Goal: Task Accomplishment & Management: Manage account settings

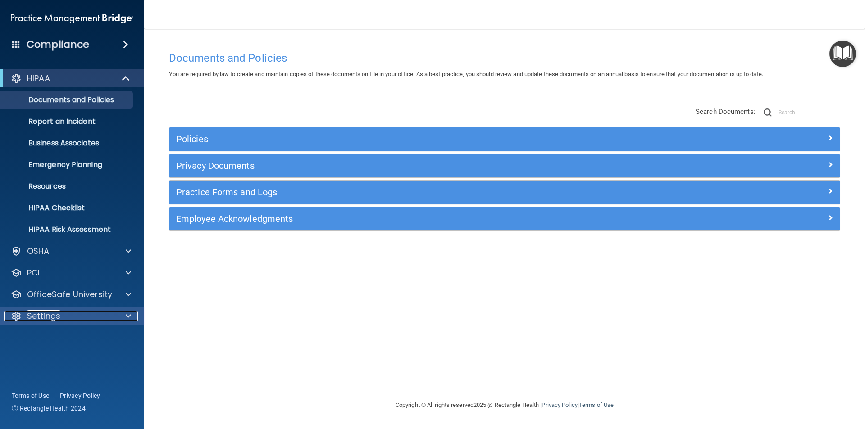
drag, startPoint x: 61, startPoint y: 312, endPoint x: 59, endPoint y: 318, distance: 6.0
click at [61, 312] on div "Settings" at bounding box center [60, 316] width 112 height 11
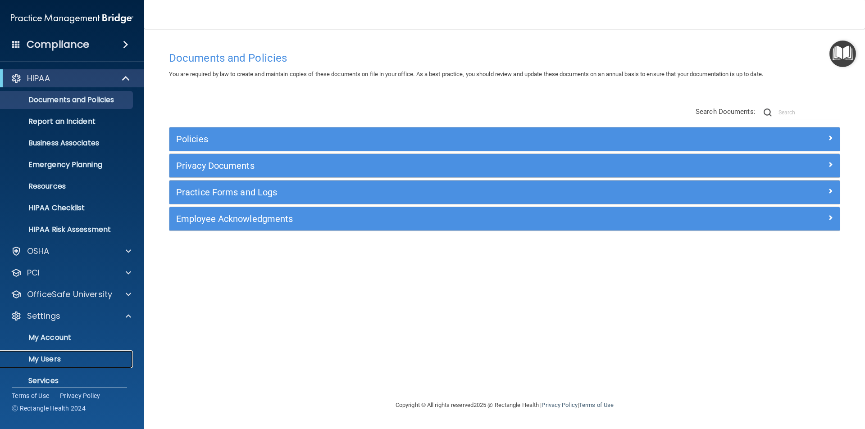
click at [49, 360] on p "My Users" at bounding box center [67, 359] width 123 height 9
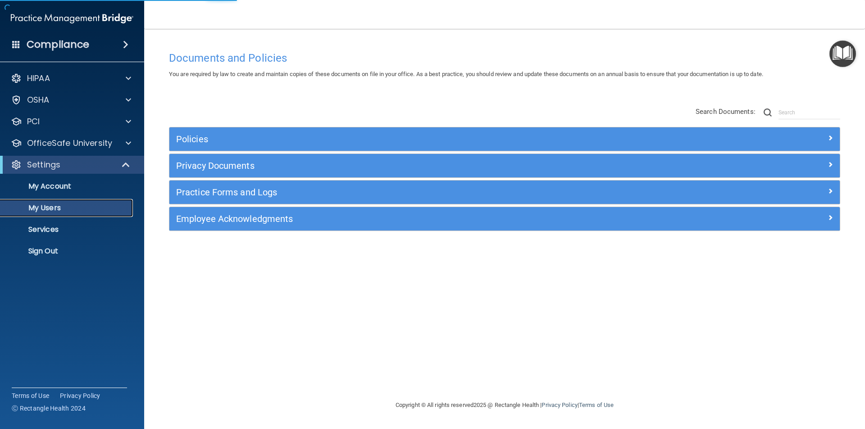
select select "20"
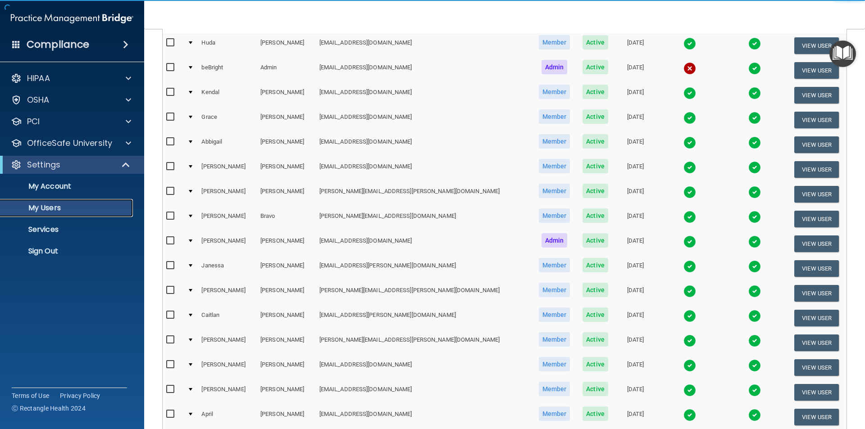
scroll to position [315, 0]
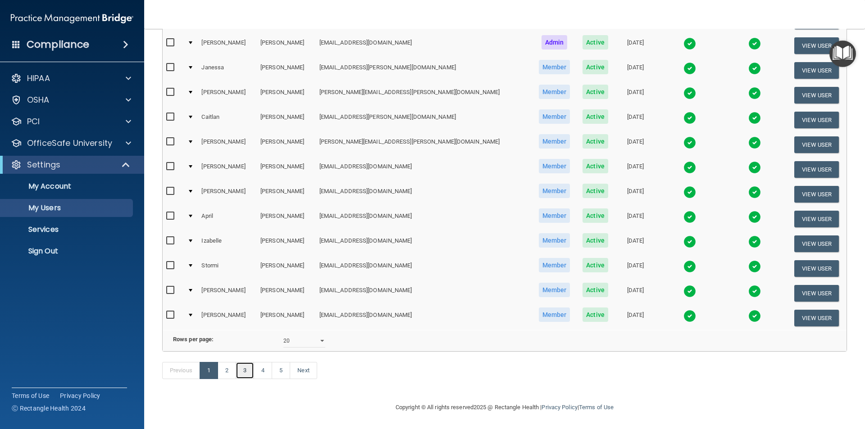
click at [251, 369] on link "3" at bounding box center [245, 370] width 18 height 17
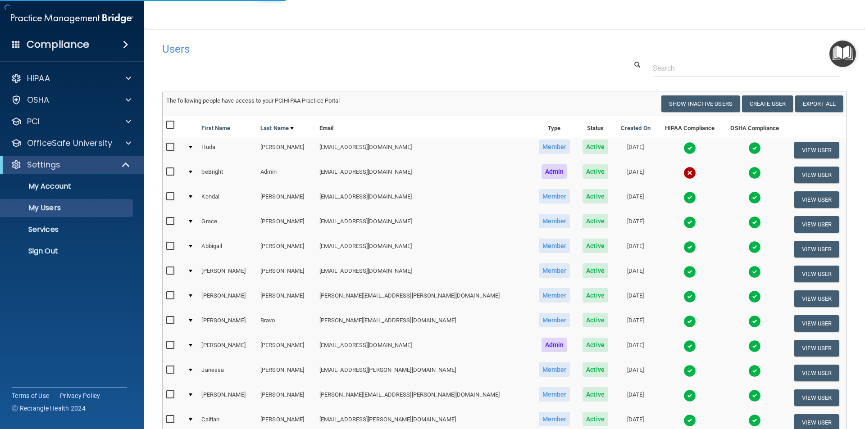
select select "20"
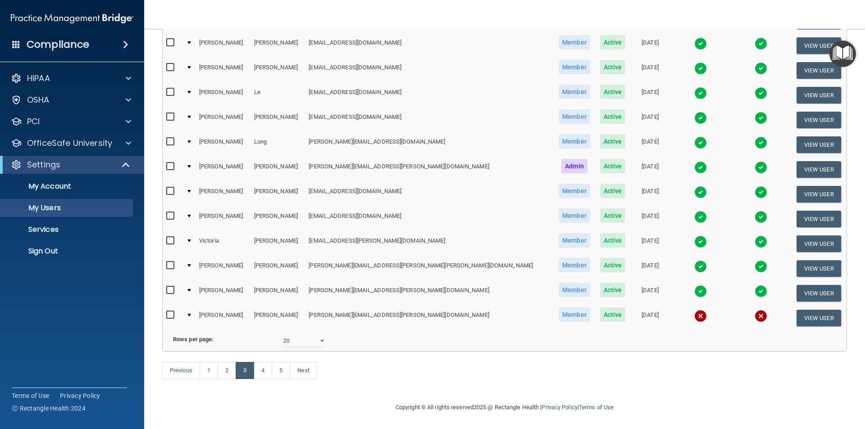
scroll to position [316, 0]
click at [261, 370] on link "4" at bounding box center [263, 370] width 18 height 17
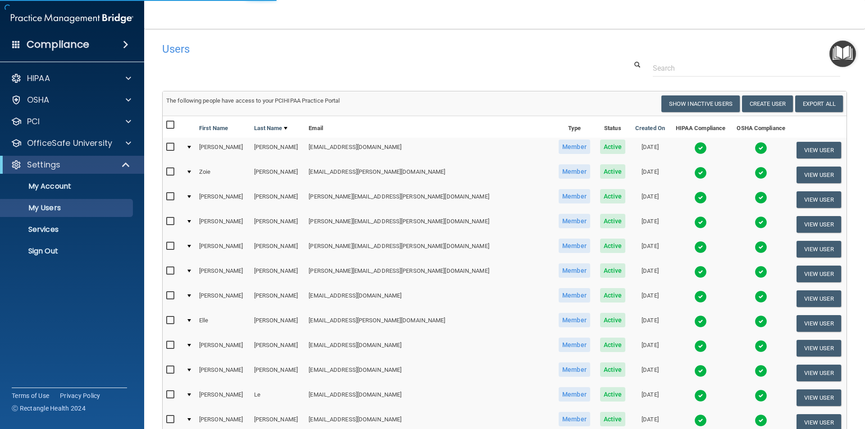
select select "20"
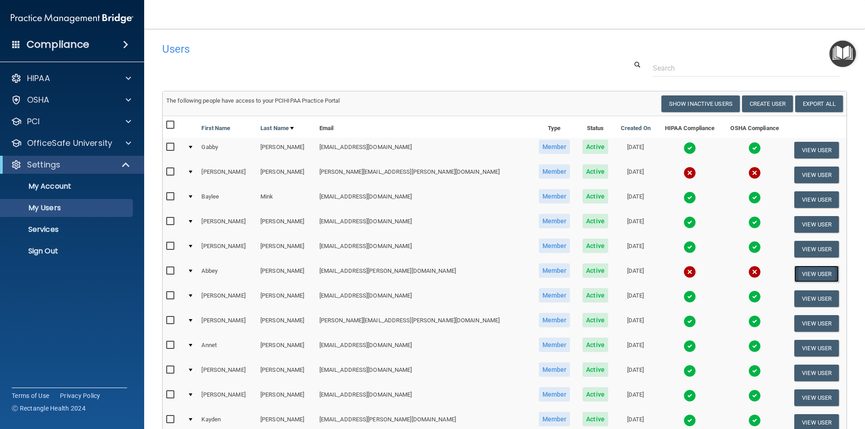
click at [794, 271] on button "View User" at bounding box center [816, 274] width 45 height 17
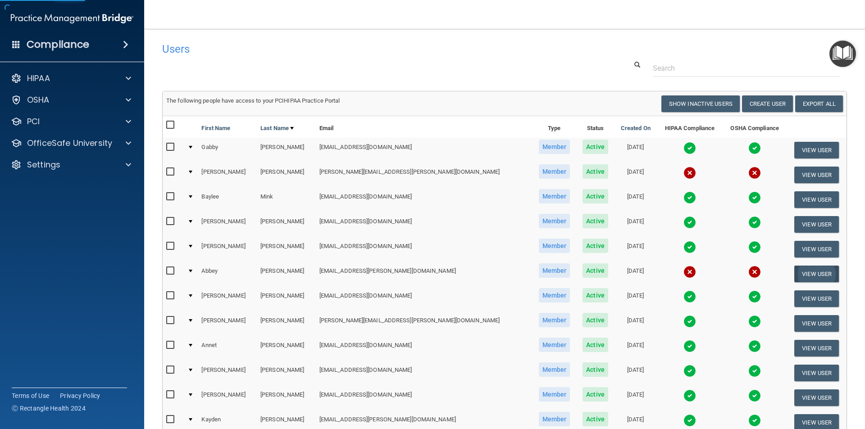
select select "practice_member"
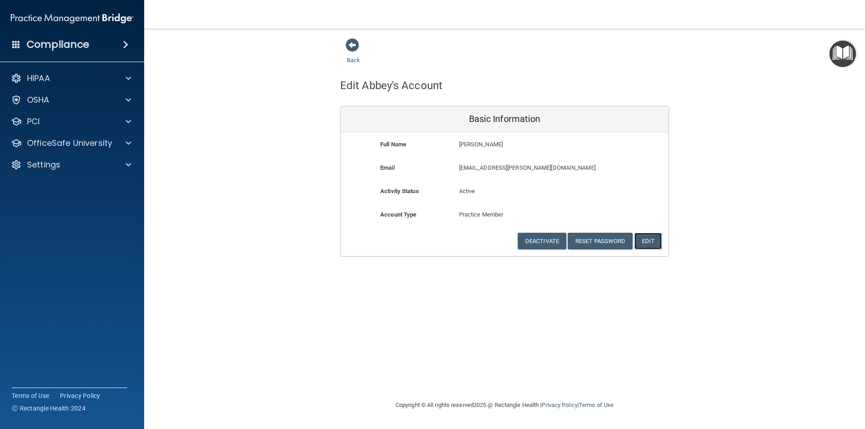
click at [646, 241] on button "Edit" at bounding box center [648, 241] width 27 height 17
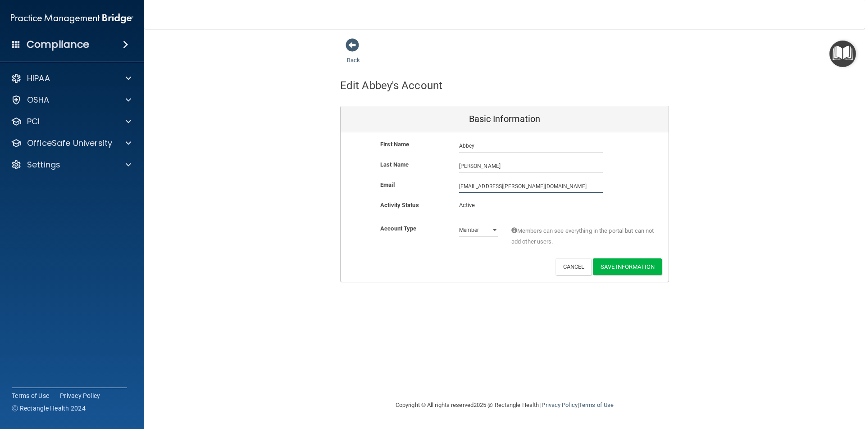
drag, startPoint x: 528, startPoint y: 186, endPoint x: 448, endPoint y: 190, distance: 80.3
click at [448, 190] on div "Email [EMAIL_ADDRESS][PERSON_NAME][DOMAIN_NAME] [DOMAIN_NAME][EMAIL_ADDRESS][PE…" at bounding box center [505, 187] width 328 height 14
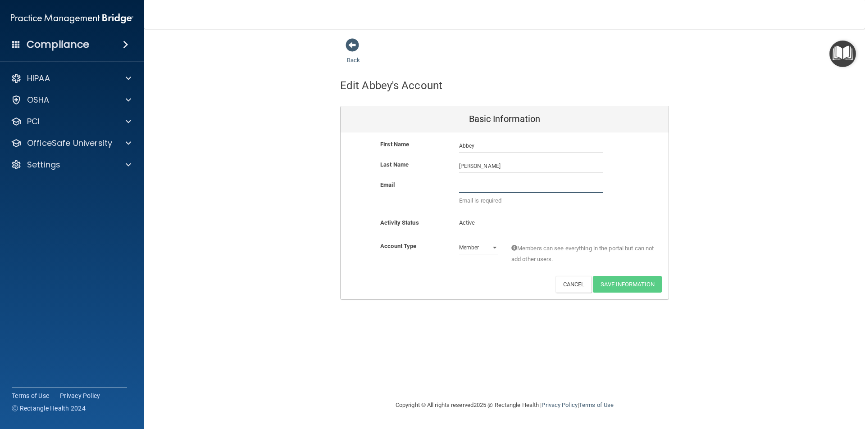
click at [499, 191] on input "email" at bounding box center [531, 187] width 144 height 14
paste input "[EMAIL_ADDRESS][DOMAIN_NAME]"
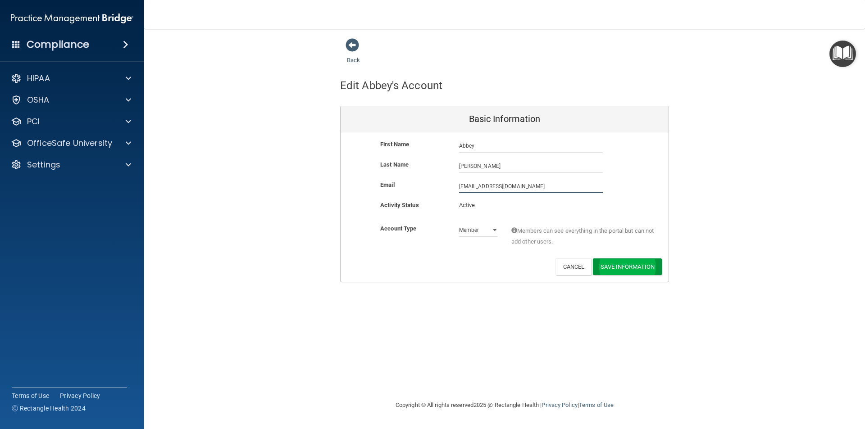
type input "[EMAIL_ADDRESS][DOMAIN_NAME]"
click at [633, 268] on button "Save Information" at bounding box center [627, 267] width 69 height 17
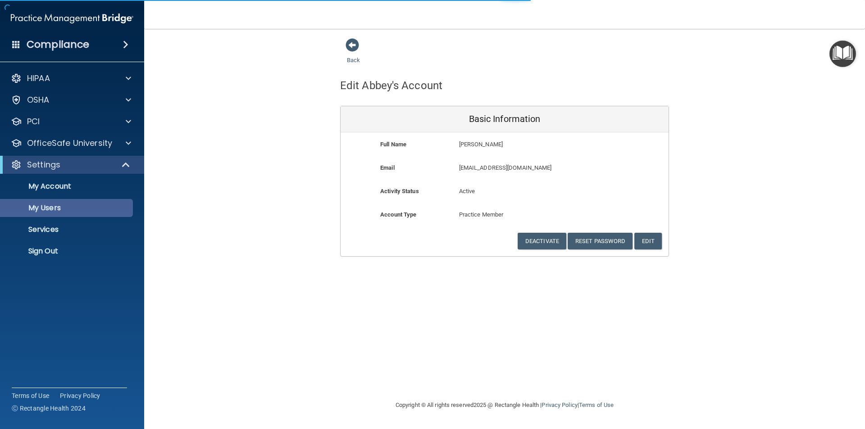
select select "20"
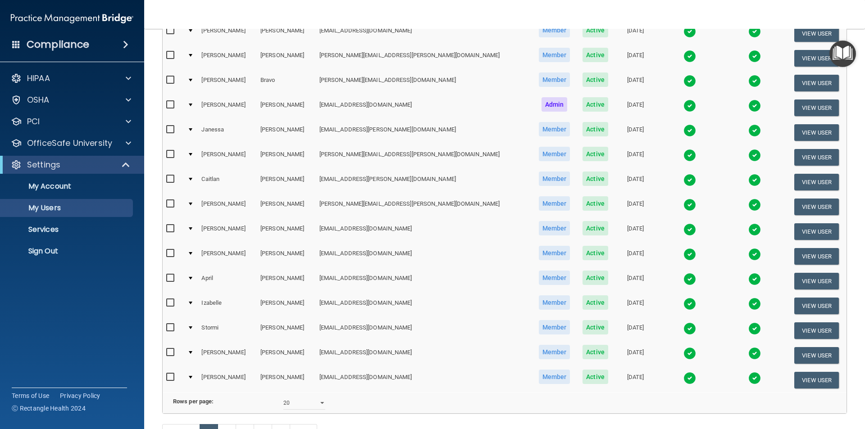
scroll to position [351, 0]
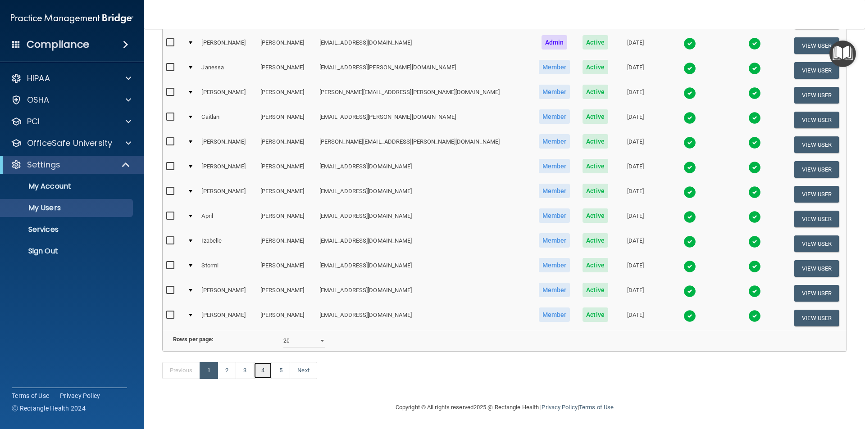
click at [261, 370] on link "4" at bounding box center [263, 370] width 18 height 17
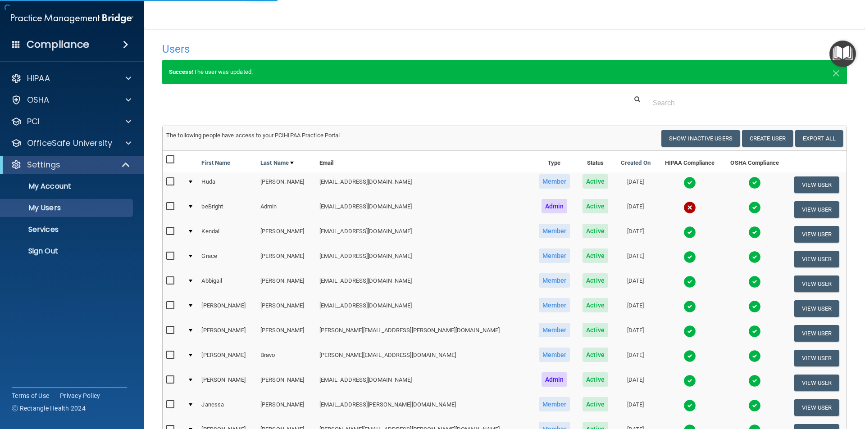
select select "20"
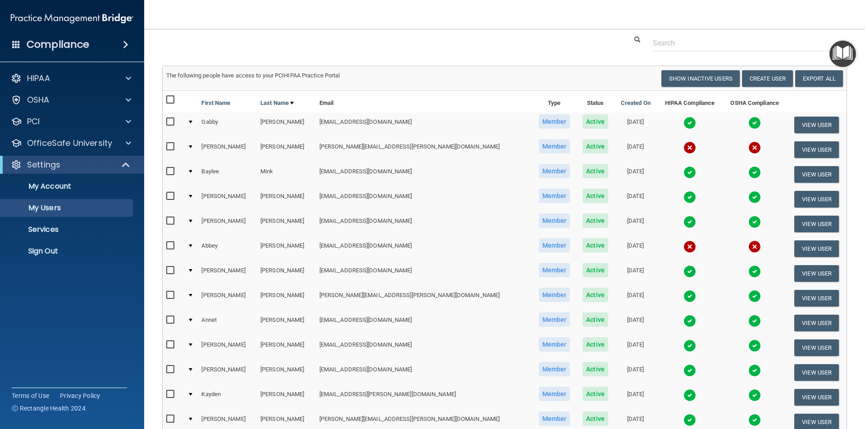
scroll to position [45, 0]
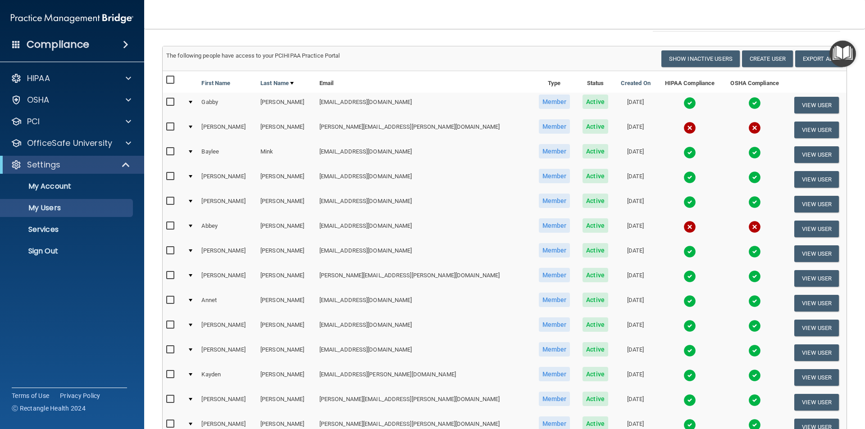
click at [168, 228] on input "checkbox" at bounding box center [171, 226] width 10 height 7
checkbox input "true"
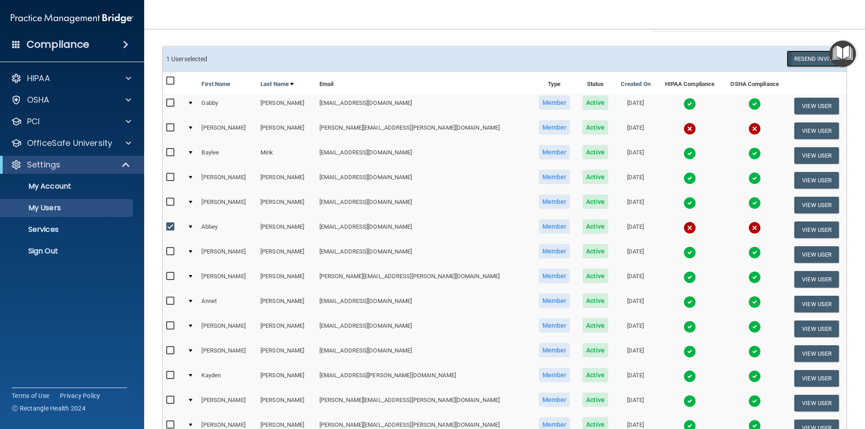
click at [793, 56] on button "Resend Invite" at bounding box center [815, 58] width 56 height 17
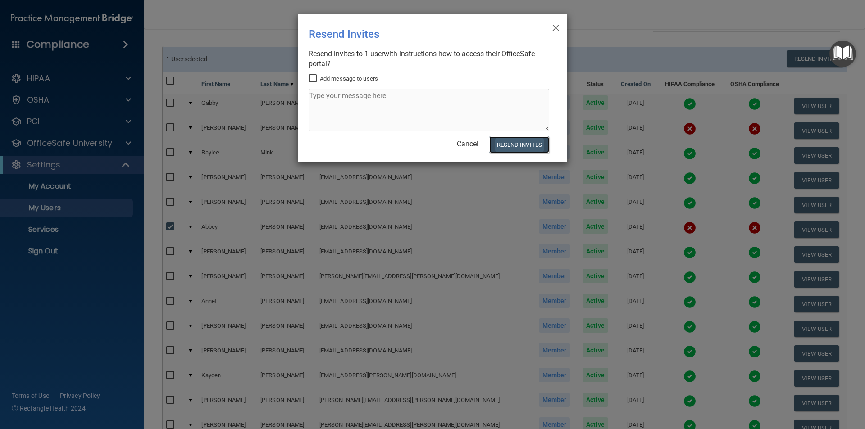
click at [521, 146] on button "Resend Invites" at bounding box center [519, 145] width 60 height 17
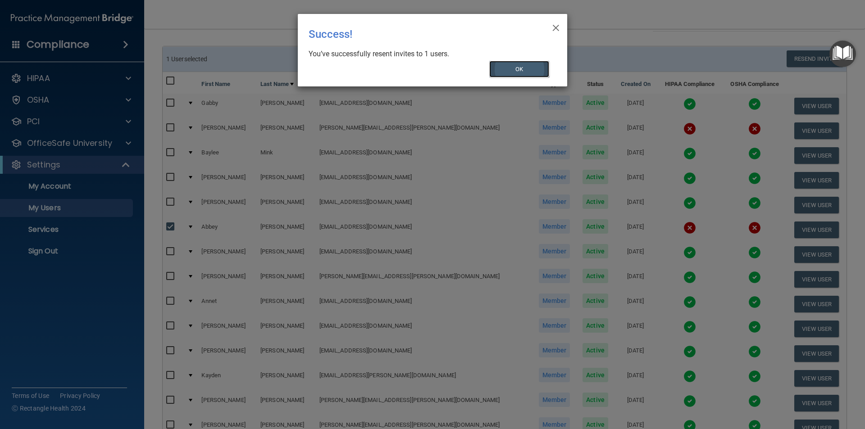
click at [534, 66] on button "OK" at bounding box center [519, 69] width 60 height 17
